Goal: Information Seeking & Learning: Check status

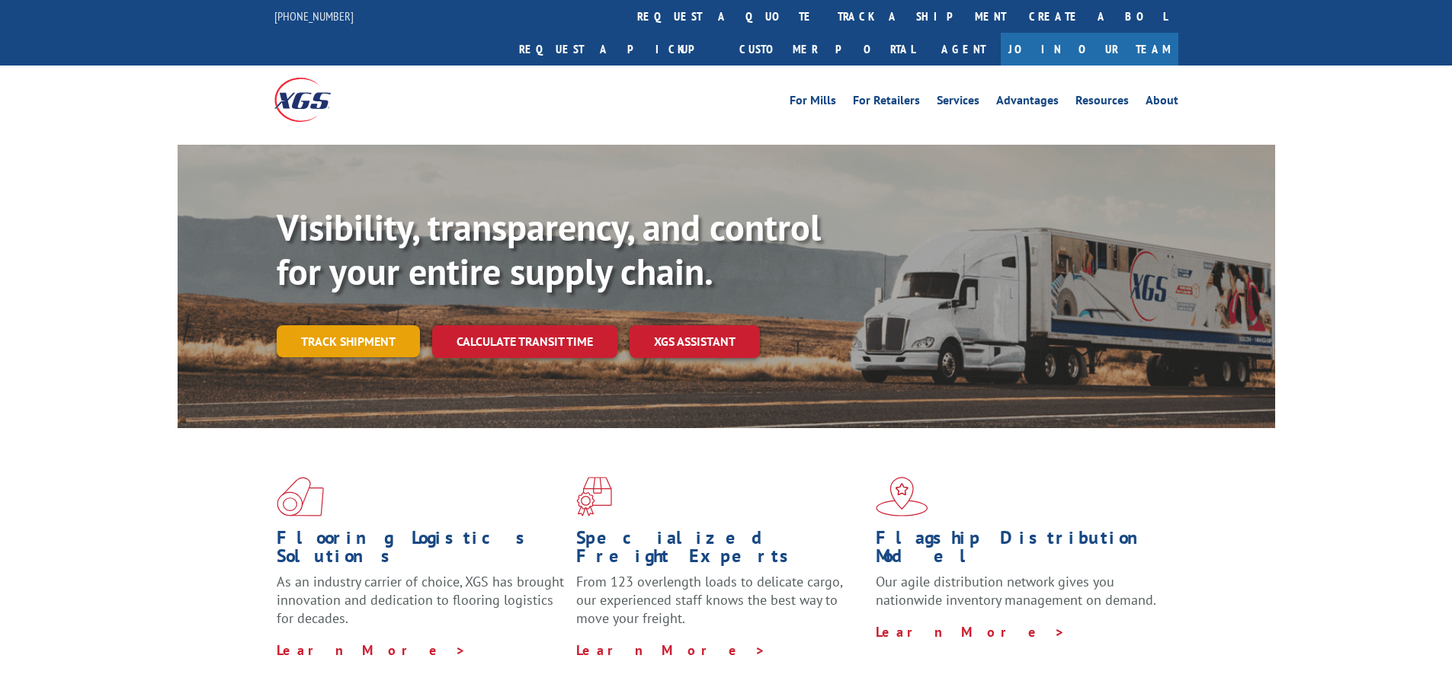
click at [349, 325] on link "Track shipment" at bounding box center [348, 341] width 143 height 32
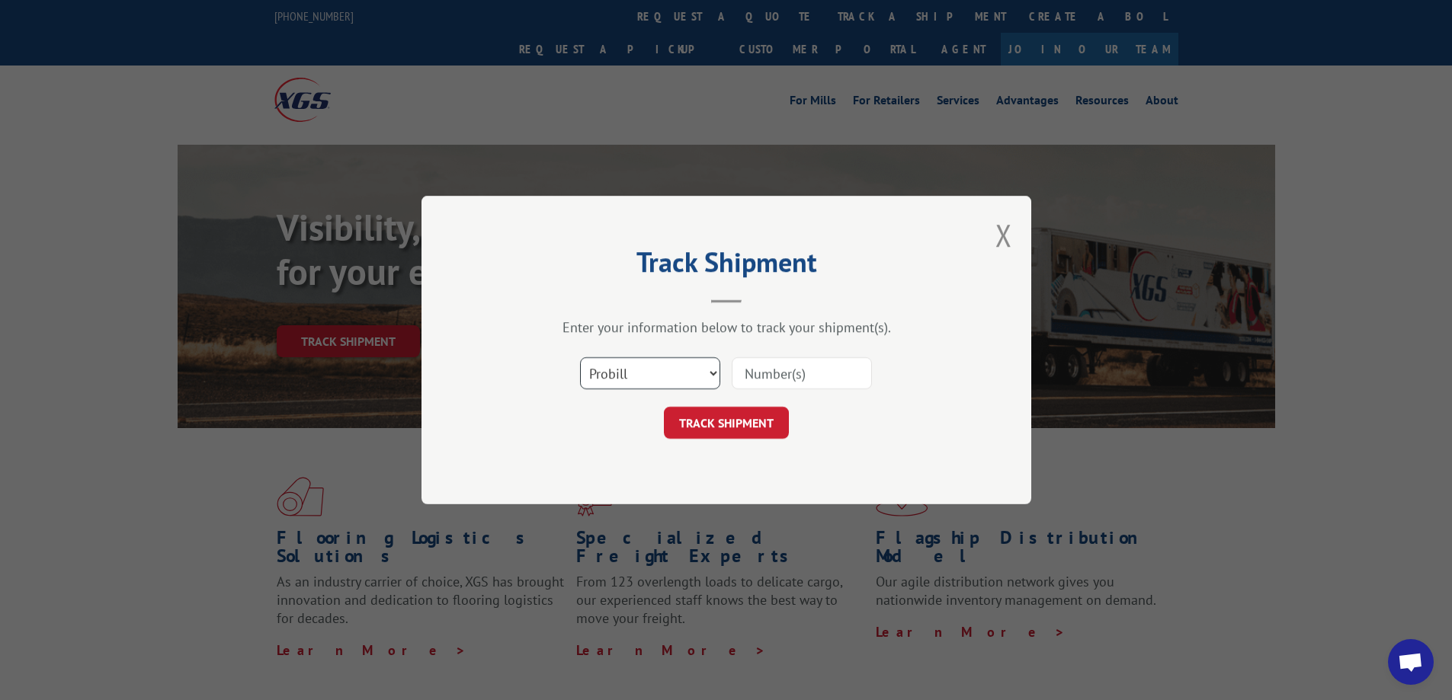
click at [673, 369] on select "Select category... Probill BOL PO" at bounding box center [650, 373] width 140 height 32
select select "bol"
click at [580, 357] on select "Select category... Probill BOL PO" at bounding box center [650, 373] width 140 height 32
drag, startPoint x: 824, startPoint y: 365, endPoint x: 827, endPoint y: 381, distance: 16.3
click at [824, 365] on input at bounding box center [801, 373] width 140 height 32
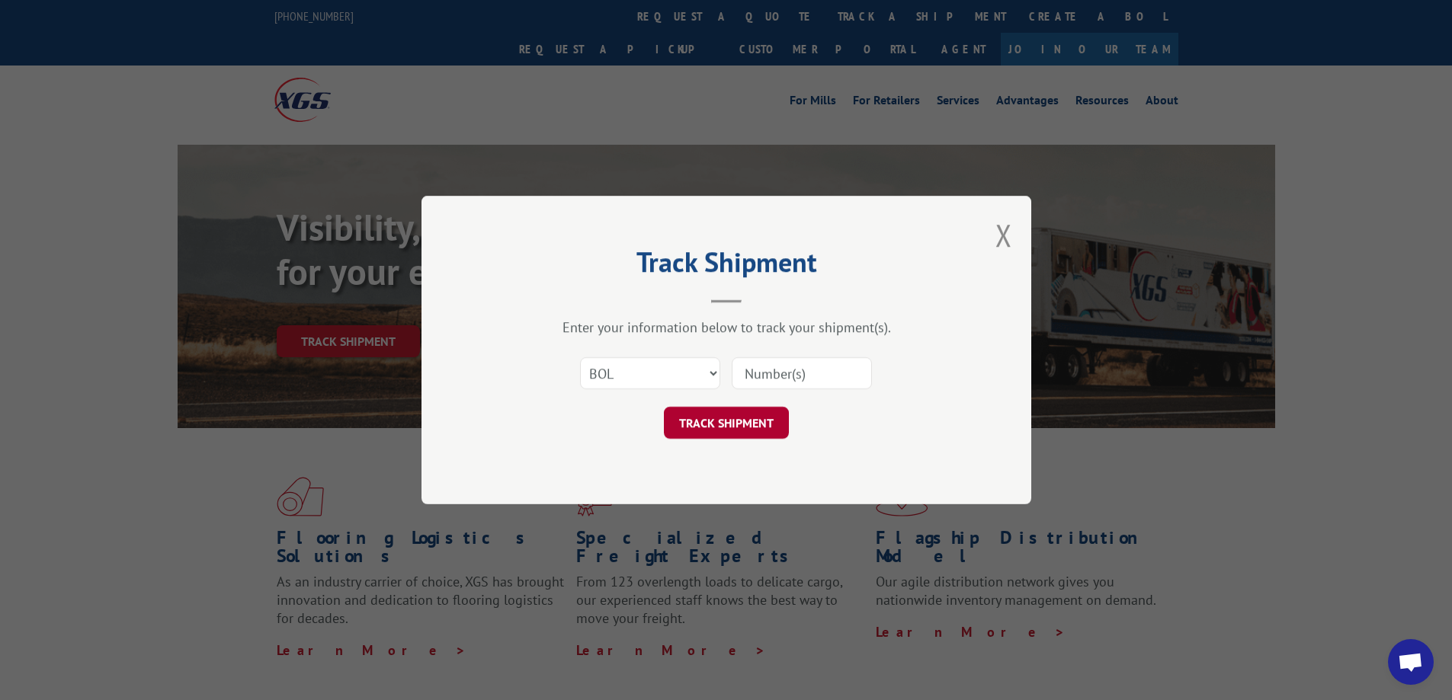
paste input "3374163"
type input "3374163"
click at [705, 423] on button "TRACK SHIPMENT" at bounding box center [726, 423] width 125 height 32
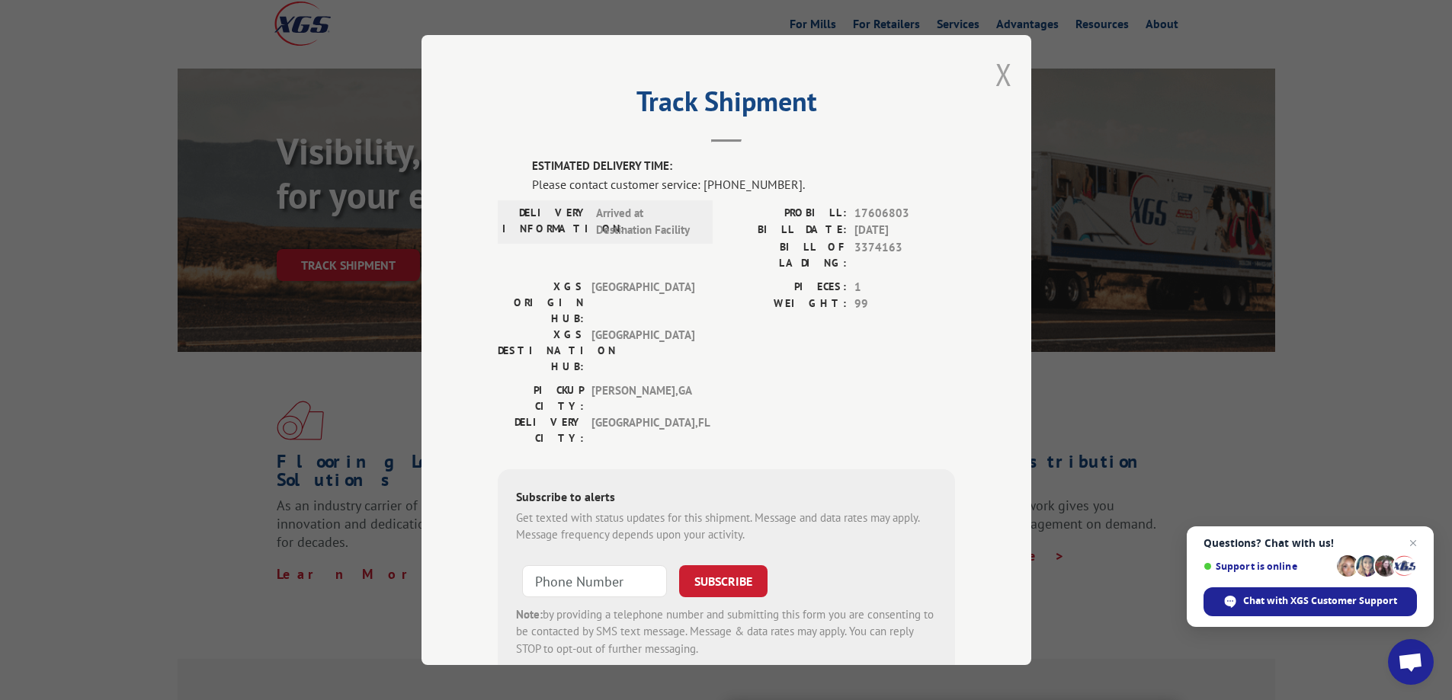
click at [995, 64] on button "Close modal" at bounding box center [1003, 74] width 17 height 40
